Goal: Transaction & Acquisition: Obtain resource

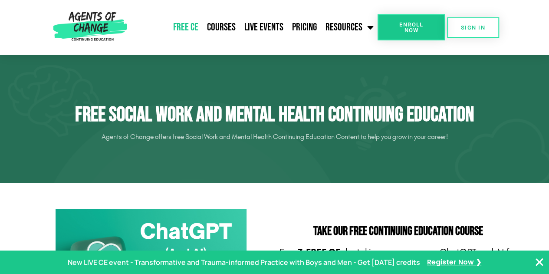
click at [539, 261] on icon "Close Banner" at bounding box center [539, 262] width 10 height 10
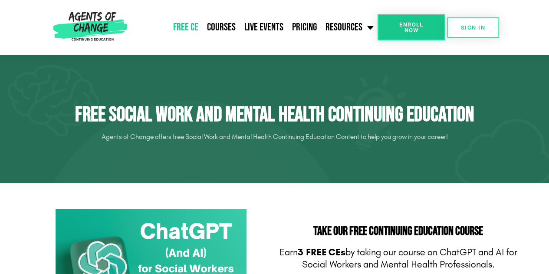
click at [191, 26] on link "Free CE" at bounding box center [186, 27] width 34 height 22
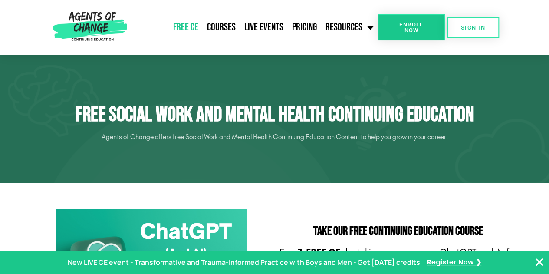
click at [538, 258] on icon "Close Banner" at bounding box center [539, 262] width 10 height 10
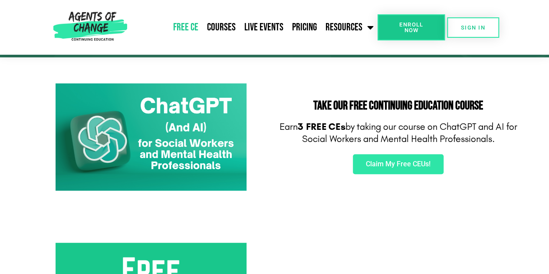
scroll to position [126, 0]
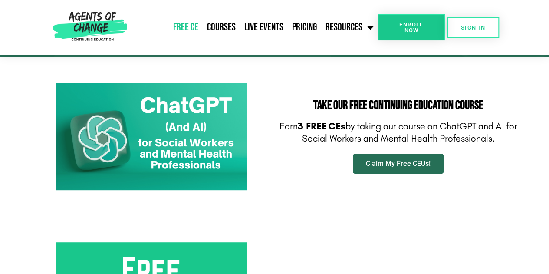
click at [394, 164] on span "Claim My Free CEUs!" at bounding box center [398, 163] width 65 height 7
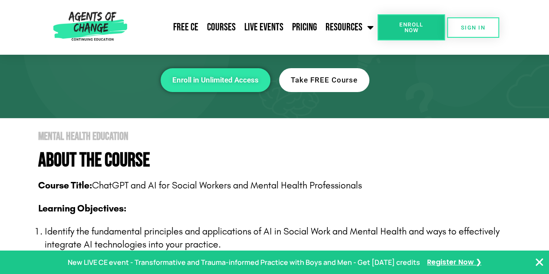
scroll to position [96, 0]
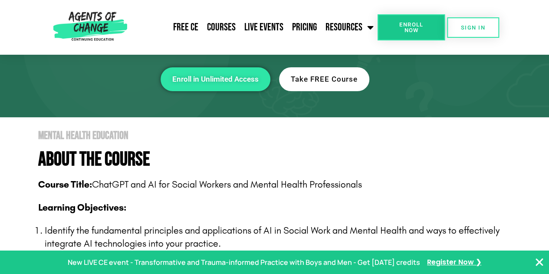
click at [536, 266] on icon "Close Banner" at bounding box center [539, 262] width 10 height 10
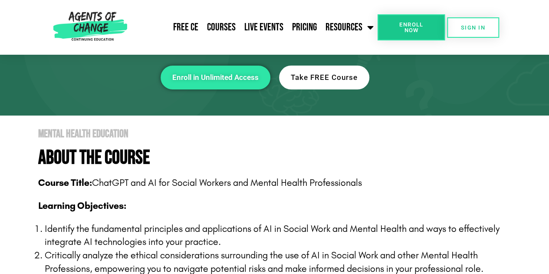
scroll to position [64, 0]
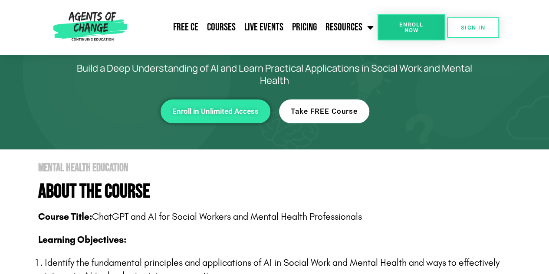
click at [325, 113] on span "Take FREE Course" at bounding box center [324, 111] width 67 height 7
